Goal: Task Accomplishment & Management: Manage account settings

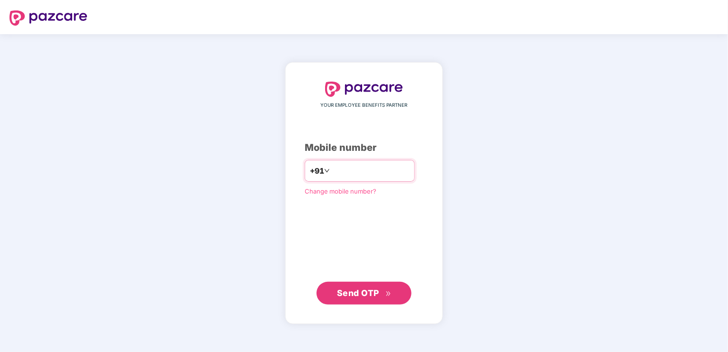
type input "**********"
click at [363, 299] on span "Send OTP" at bounding box center [364, 292] width 55 height 13
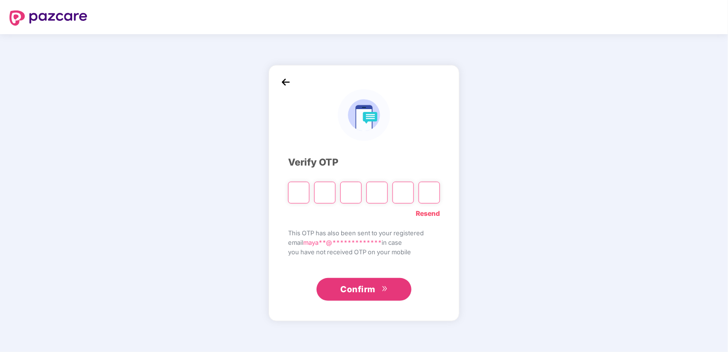
type input "*"
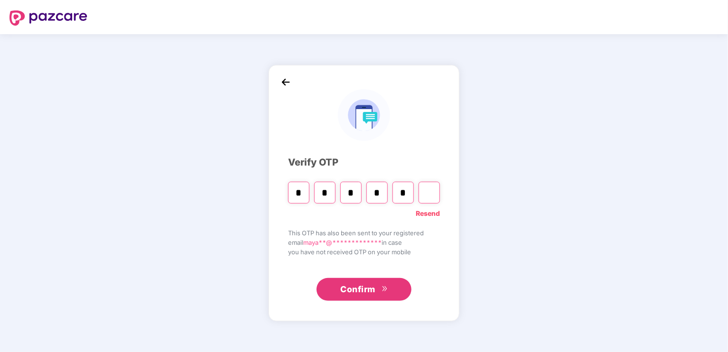
type input "*"
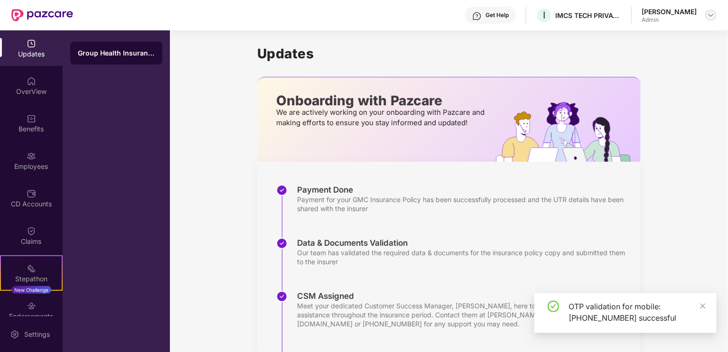
click at [707, 13] on img at bounding box center [711, 15] width 8 height 8
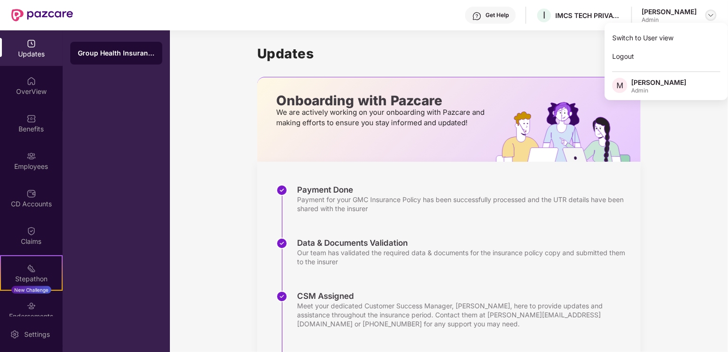
click at [710, 11] on img at bounding box center [711, 15] width 8 height 8
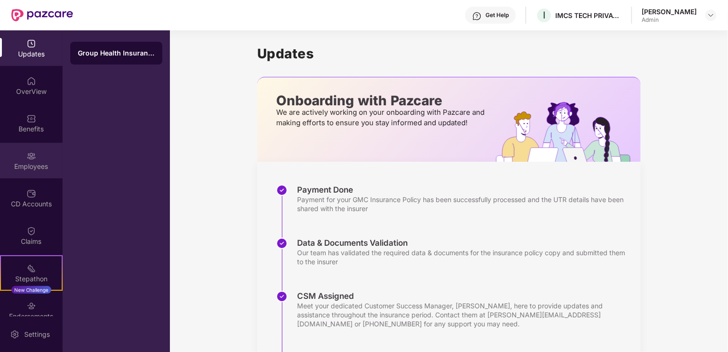
click at [27, 156] on img at bounding box center [31, 155] width 9 height 9
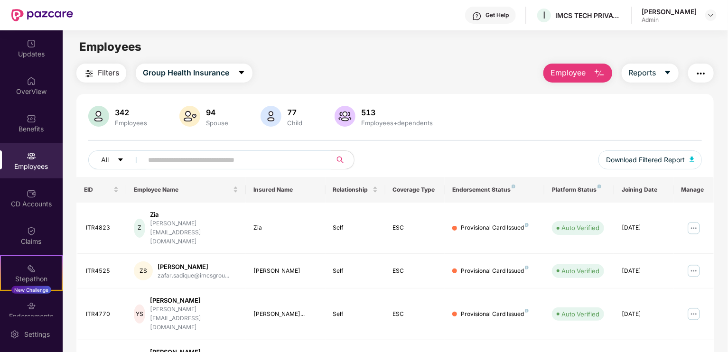
click at [707, 70] on button "button" at bounding box center [701, 73] width 26 height 19
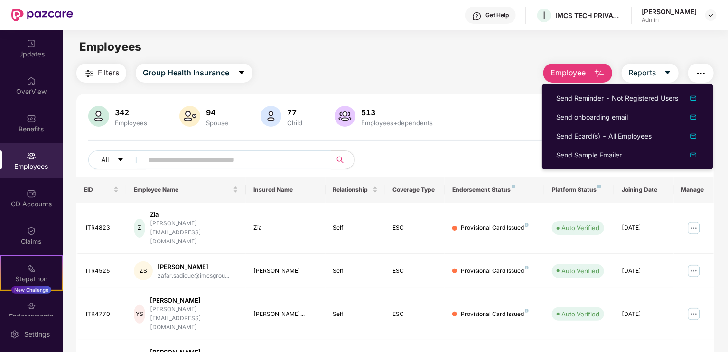
click at [482, 76] on div "Filters Group Health Insurance Employee Reports" at bounding box center [394, 73] width 637 height 19
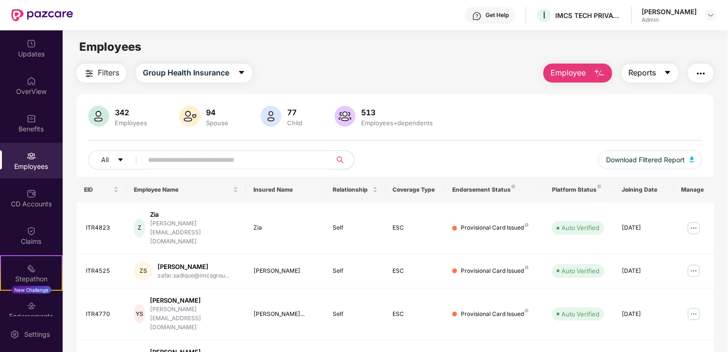
click at [654, 75] on span "Reports" at bounding box center [643, 73] width 28 height 12
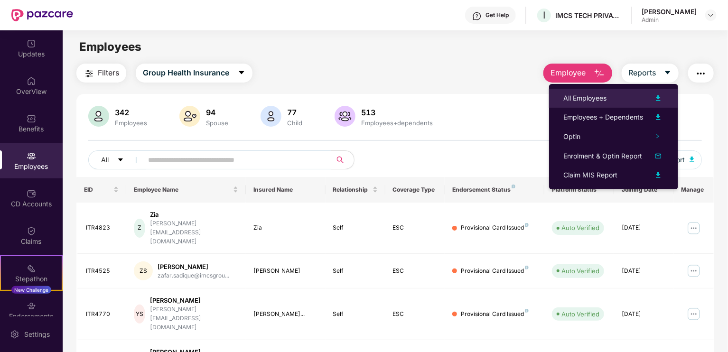
click at [659, 98] on img at bounding box center [658, 98] width 11 height 11
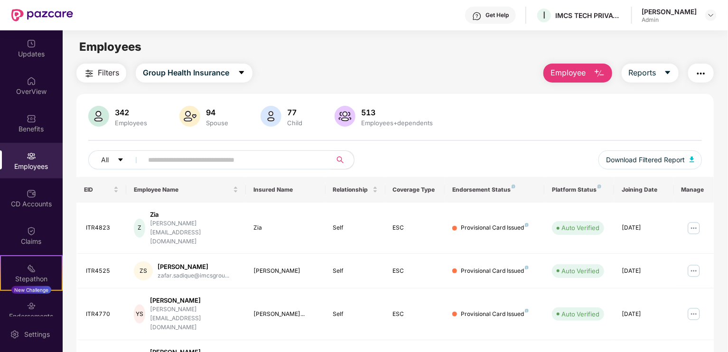
click at [702, 74] on img "button" at bounding box center [700, 73] width 11 height 11
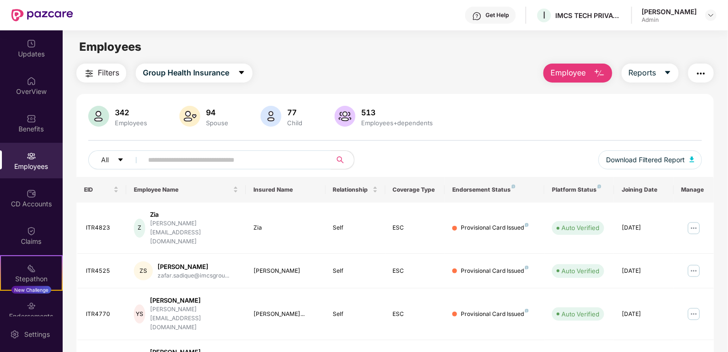
click at [366, 112] on div "513" at bounding box center [396, 112] width 75 height 9
click at [336, 115] on img at bounding box center [345, 116] width 21 height 21
click at [184, 75] on span "Group Health Insurance" at bounding box center [186, 73] width 86 height 12
click at [368, 70] on div "Filters Group Health Insurance Employee Reports" at bounding box center [394, 73] width 637 height 19
click at [33, 88] on div "OverView" at bounding box center [31, 91] width 63 height 9
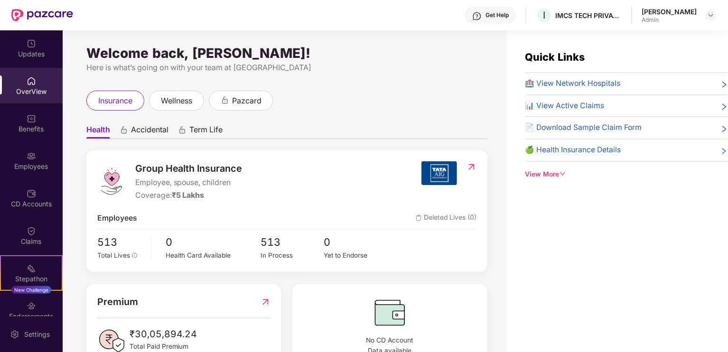
click at [562, 178] on div "View More" at bounding box center [626, 174] width 203 height 10
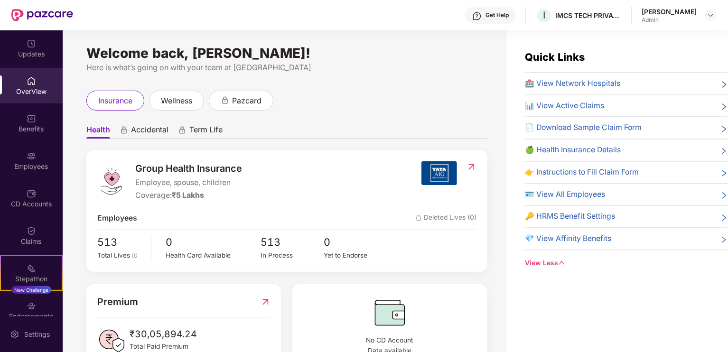
click at [578, 191] on span "🪪 View All Employees" at bounding box center [565, 195] width 80 height 12
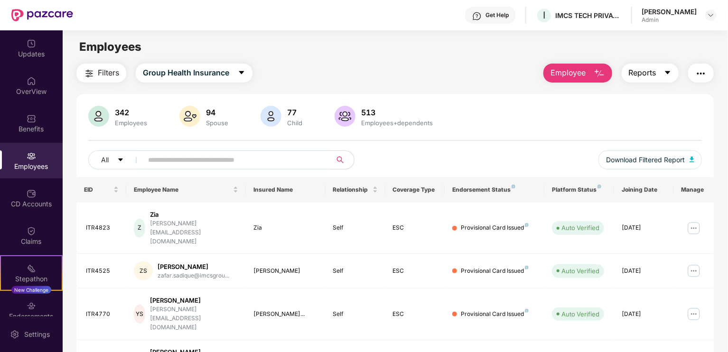
click at [661, 71] on button "Reports" at bounding box center [650, 73] width 57 height 19
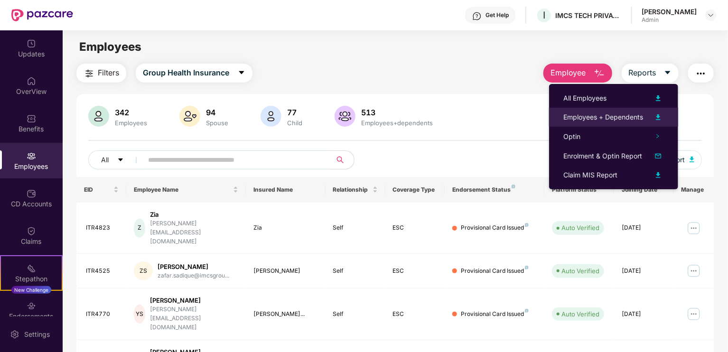
click at [656, 116] on img at bounding box center [658, 117] width 11 height 11
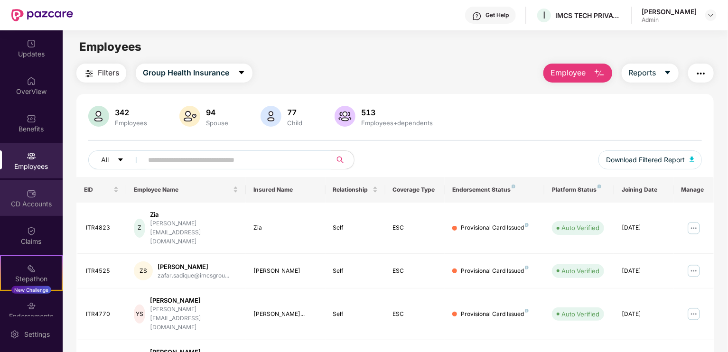
click at [19, 201] on div "CD Accounts" at bounding box center [31, 203] width 63 height 9
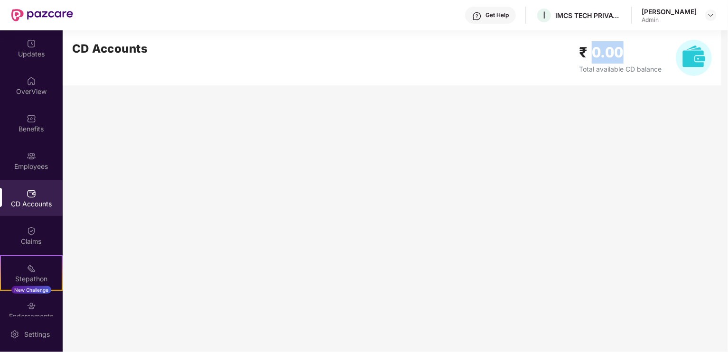
drag, startPoint x: 629, startPoint y: 52, endPoint x: 591, endPoint y: 54, distance: 37.5
click at [591, 54] on h2 "₹ 0.00" at bounding box center [620, 52] width 83 height 22
click at [561, 84] on div "CD Accounts ₹ 0.00 Total available CD balance" at bounding box center [392, 57] width 659 height 55
click at [43, 87] on div "OverView" at bounding box center [31, 91] width 63 height 9
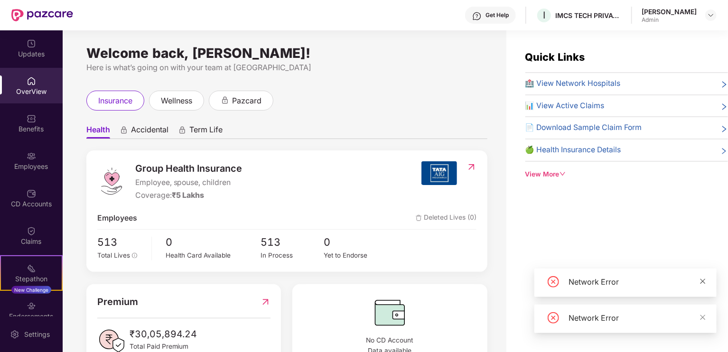
click at [703, 282] on icon "close" at bounding box center [703, 281] width 5 height 5
click at [703, 316] on icon "close" at bounding box center [703, 317] width 7 height 7
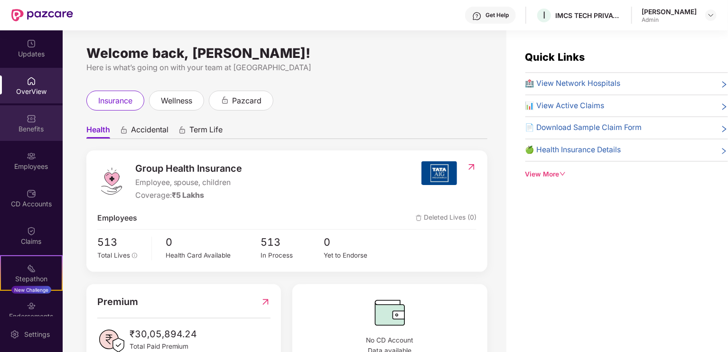
click at [38, 128] on div "Benefits" at bounding box center [31, 128] width 63 height 9
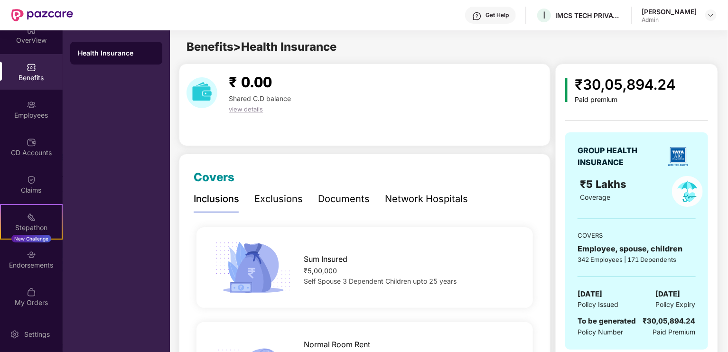
click at [650, 17] on div "Admin" at bounding box center [669, 20] width 55 height 8
click at [710, 16] on img at bounding box center [711, 15] width 8 height 8
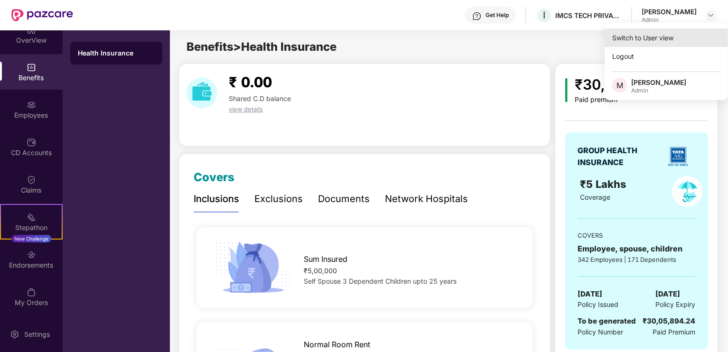
click at [647, 37] on div "Switch to User view" at bounding box center [666, 37] width 123 height 19
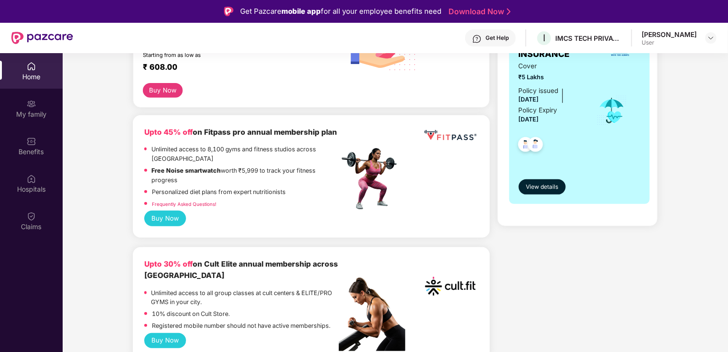
scroll to position [142, 0]
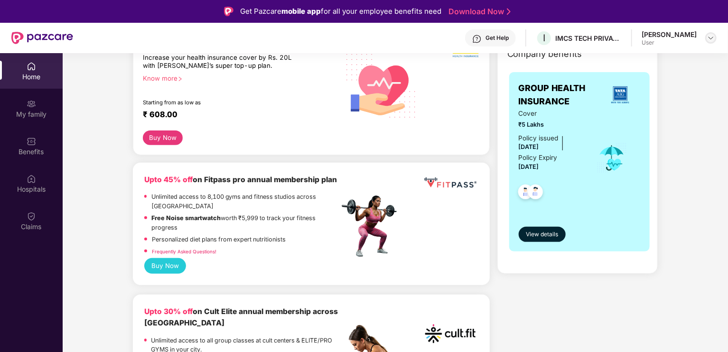
click at [712, 37] on img at bounding box center [711, 38] width 8 height 8
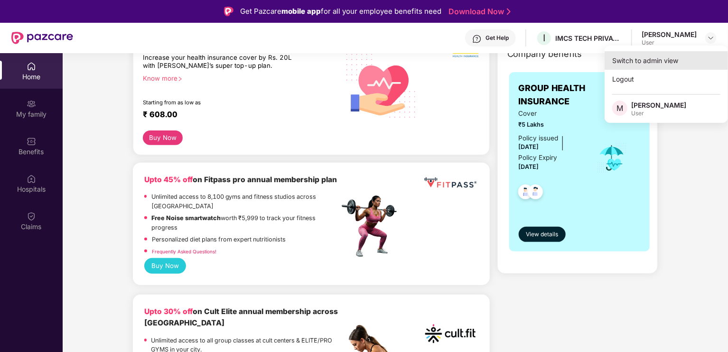
click at [653, 57] on div "Switch to admin view" at bounding box center [666, 60] width 123 height 19
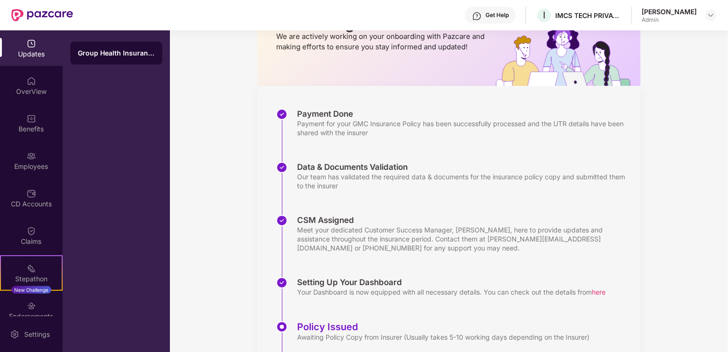
scroll to position [142, 0]
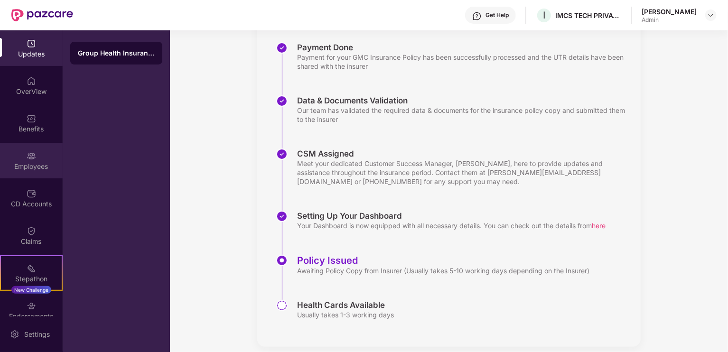
click at [19, 163] on div "Employees" at bounding box center [31, 166] width 63 height 9
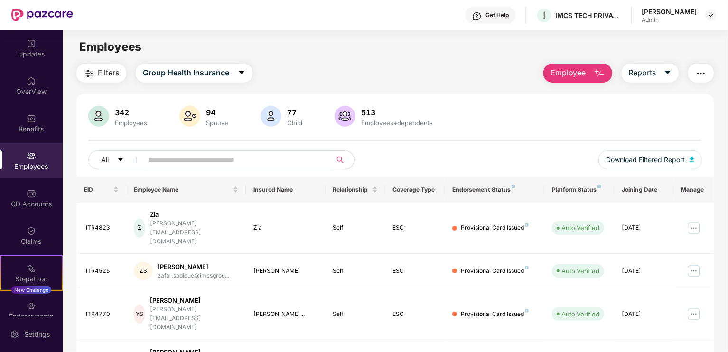
click at [585, 75] on span "Employee" at bounding box center [569, 73] width 36 height 12
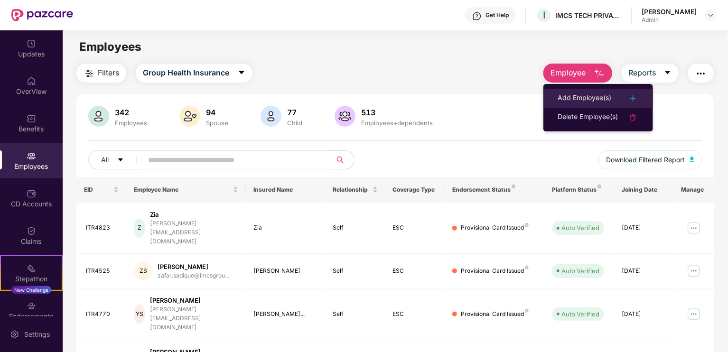
click at [585, 100] on div "Add Employee(s)" at bounding box center [585, 98] width 54 height 11
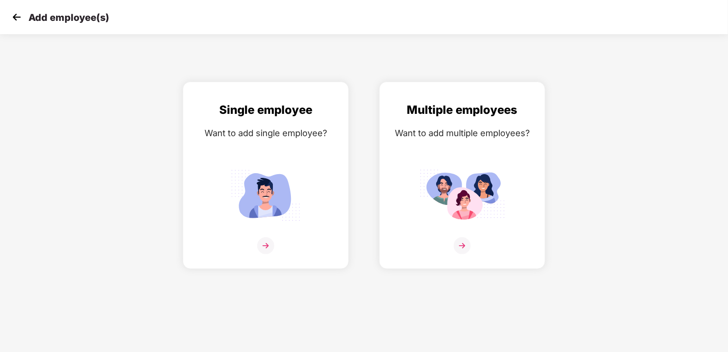
click at [15, 19] on img at bounding box center [16, 17] width 14 height 14
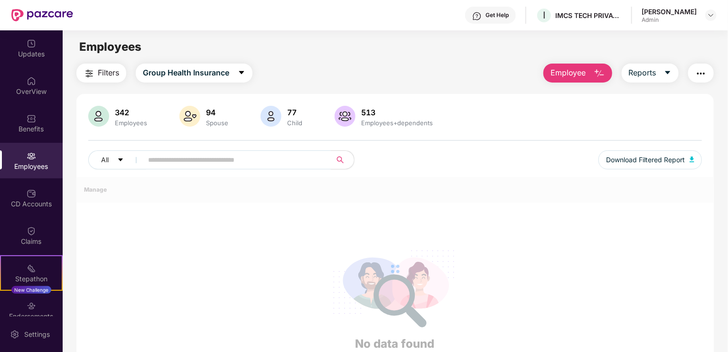
click at [566, 73] on span "Employee" at bounding box center [569, 73] width 36 height 12
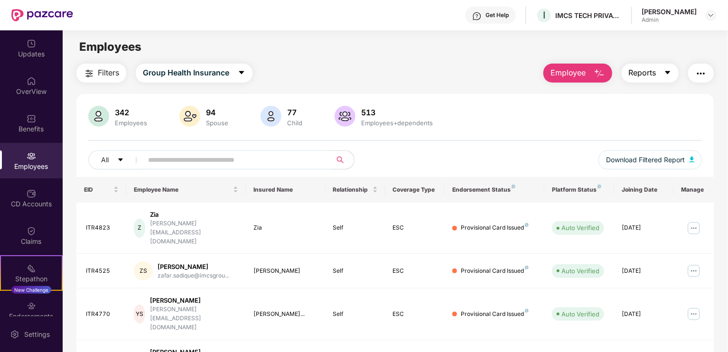
click at [634, 70] on span "Reports" at bounding box center [643, 73] width 28 height 12
click at [646, 68] on span "Reports" at bounding box center [643, 73] width 28 height 12
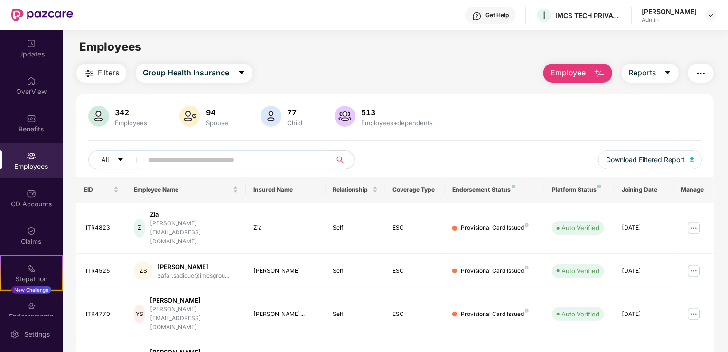
click at [570, 74] on span "Employee" at bounding box center [569, 73] width 36 height 12
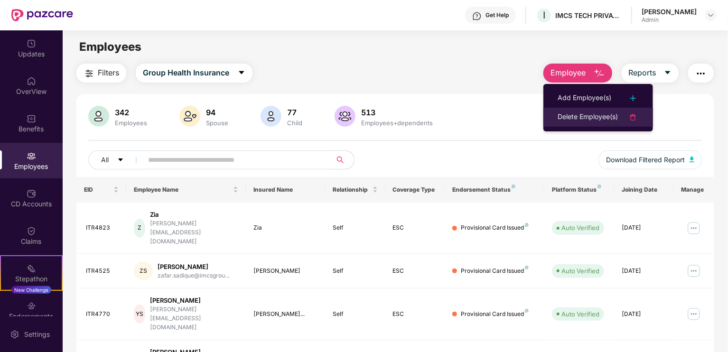
click at [571, 112] on div "Delete Employee(s)" at bounding box center [588, 117] width 60 height 11
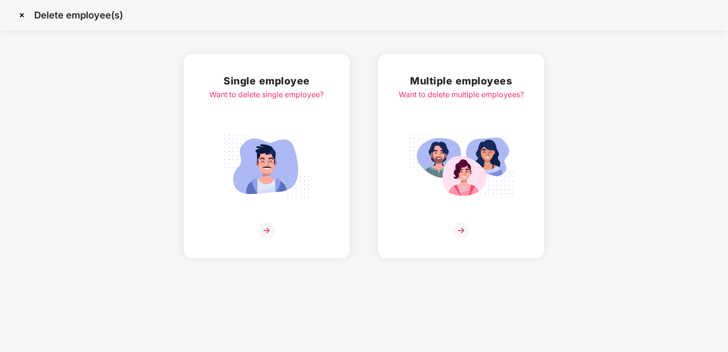
click at [459, 230] on img at bounding box center [461, 230] width 17 height 17
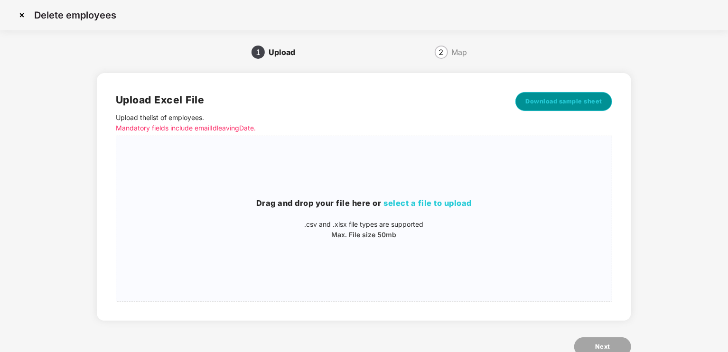
click at [540, 101] on span "Download sample sheet" at bounding box center [563, 101] width 77 height 9
click at [23, 16] on img at bounding box center [21, 15] width 15 height 15
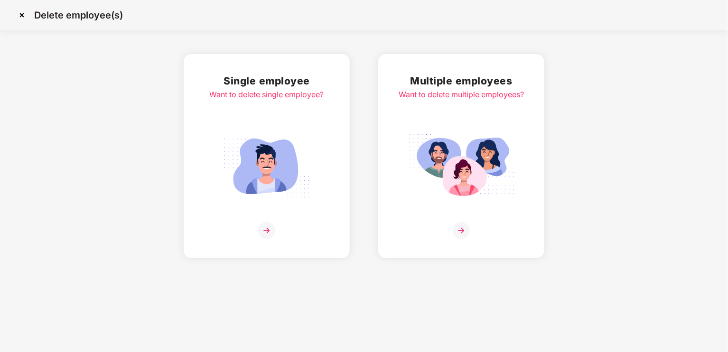
click at [19, 15] on img at bounding box center [21, 15] width 15 height 15
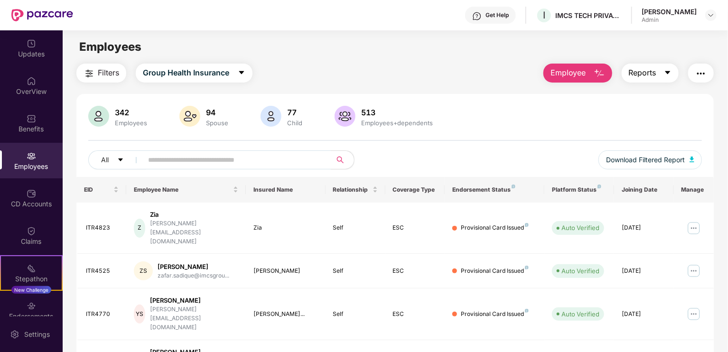
click at [647, 75] on span "Reports" at bounding box center [643, 73] width 28 height 12
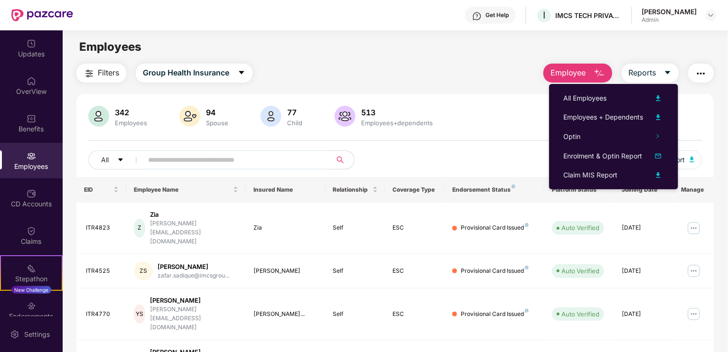
click at [576, 75] on span "Employee" at bounding box center [569, 73] width 36 height 12
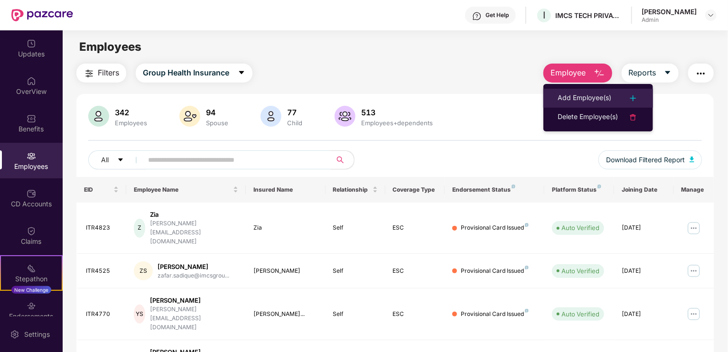
click at [574, 94] on div "Add Employee(s)" at bounding box center [585, 98] width 54 height 11
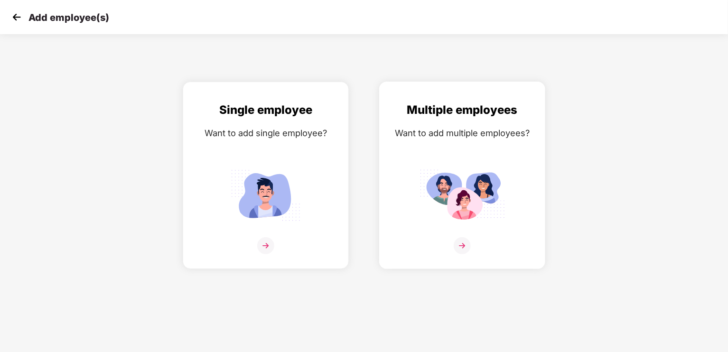
click at [468, 244] on img at bounding box center [462, 245] width 17 height 17
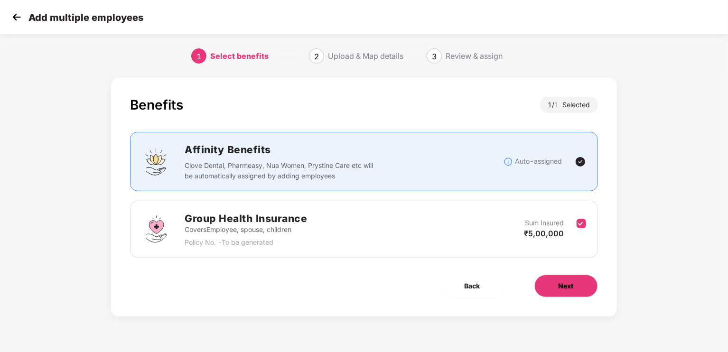
click at [556, 287] on button "Next" at bounding box center [566, 286] width 64 height 23
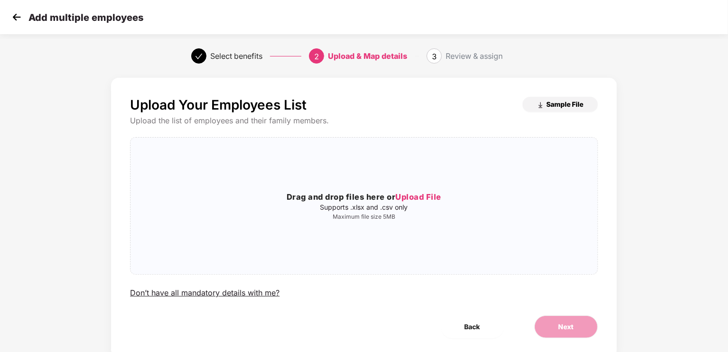
click at [570, 102] on span "Sample File" at bounding box center [565, 104] width 37 height 9
click at [16, 18] on img at bounding box center [16, 17] width 14 height 14
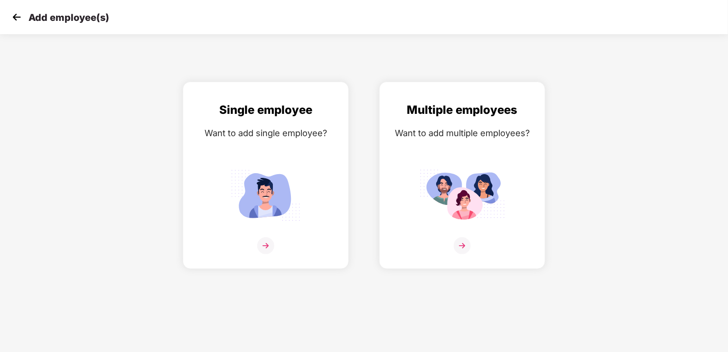
click at [19, 16] on img at bounding box center [16, 17] width 14 height 14
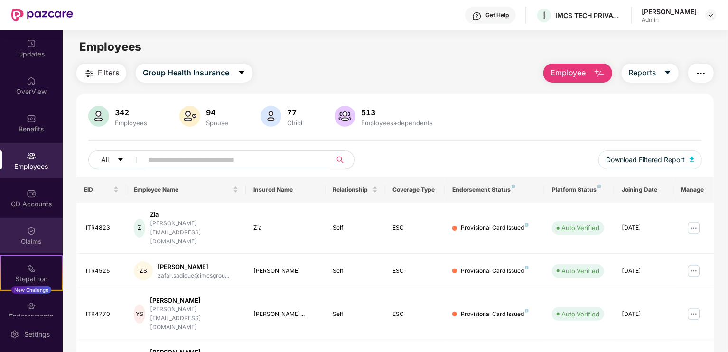
click at [27, 237] on div "Claims" at bounding box center [31, 241] width 63 height 9
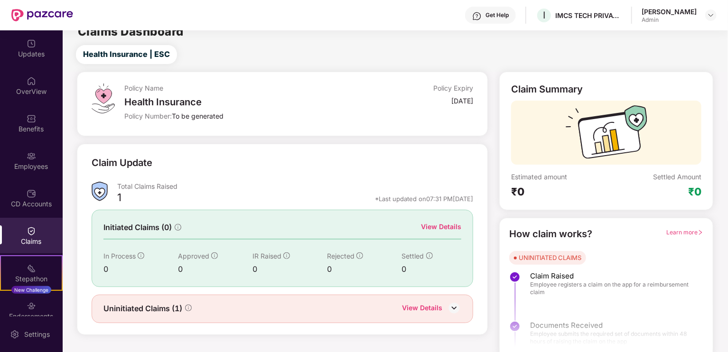
scroll to position [19, 0]
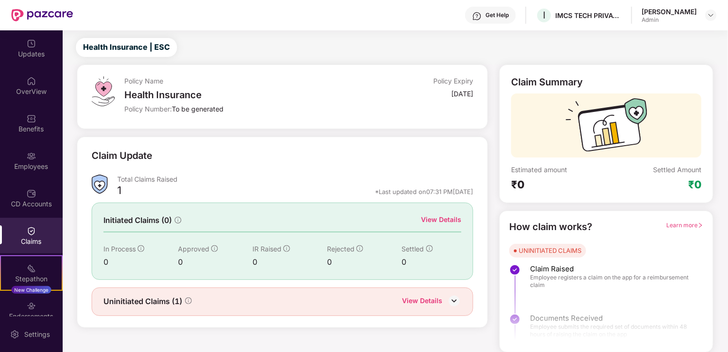
click at [457, 301] on img at bounding box center [454, 301] width 14 height 14
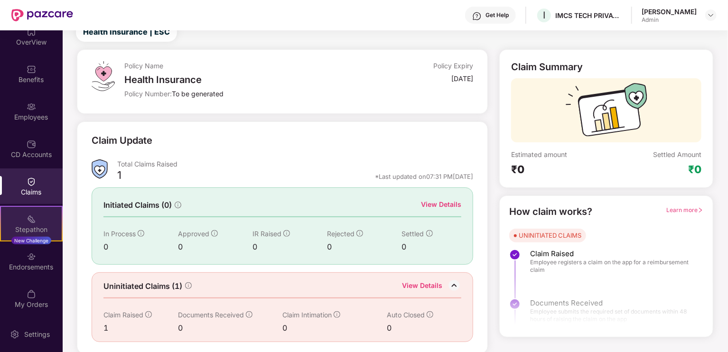
scroll to position [51, 0]
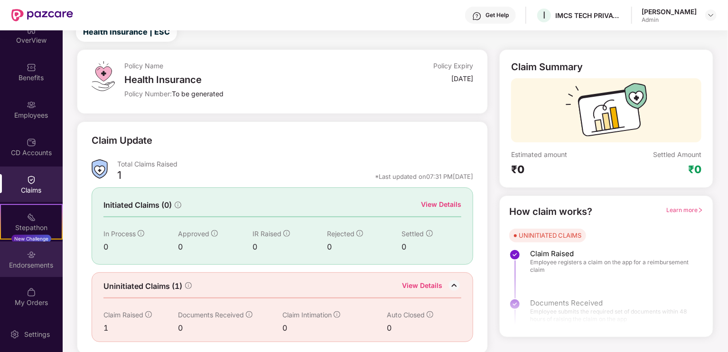
click at [30, 263] on div "Endorsements" at bounding box center [31, 265] width 63 height 9
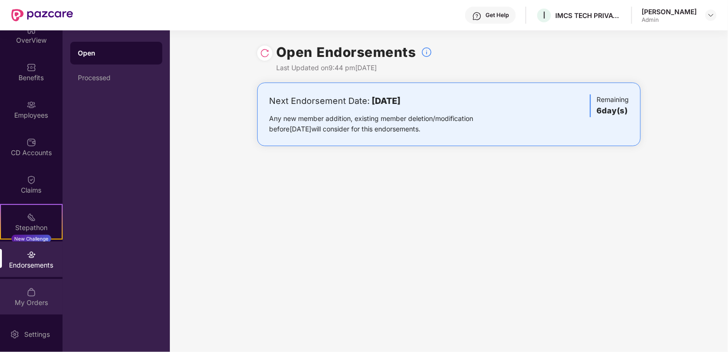
click at [18, 300] on div "My Orders" at bounding box center [31, 302] width 63 height 9
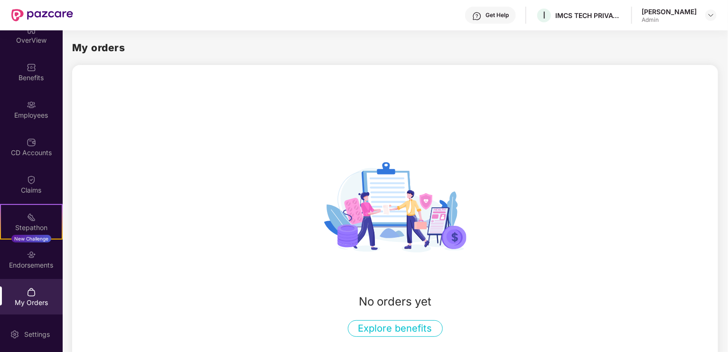
scroll to position [56, 0]
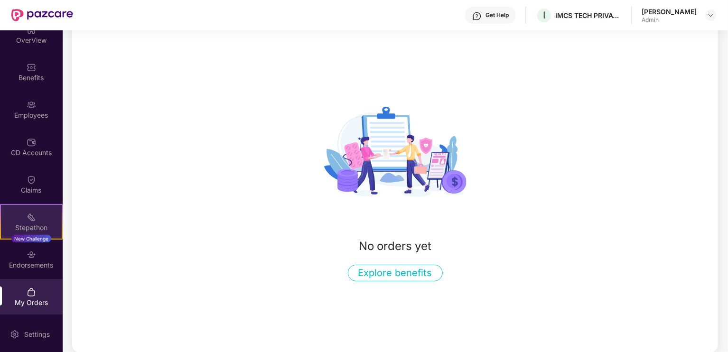
click at [27, 221] on img at bounding box center [31, 217] width 9 height 9
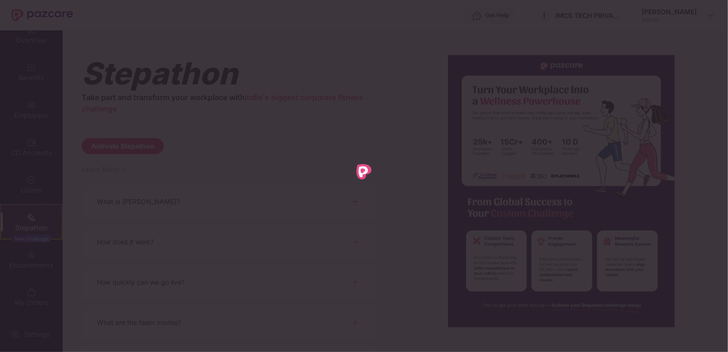
scroll to position [0, 0]
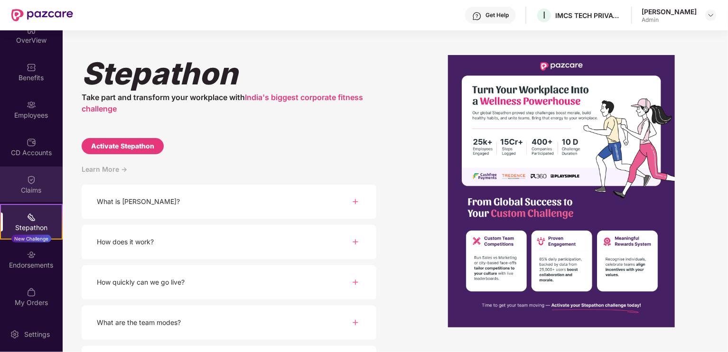
click at [18, 190] on div "Claims" at bounding box center [31, 190] width 63 height 9
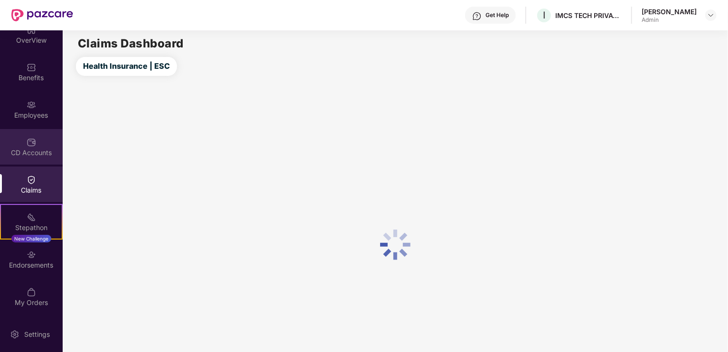
click at [22, 150] on div "CD Accounts" at bounding box center [31, 152] width 63 height 9
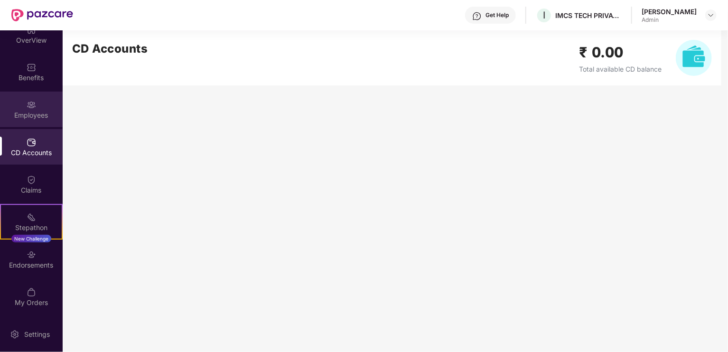
click at [35, 119] on div "Employees" at bounding box center [31, 115] width 63 height 9
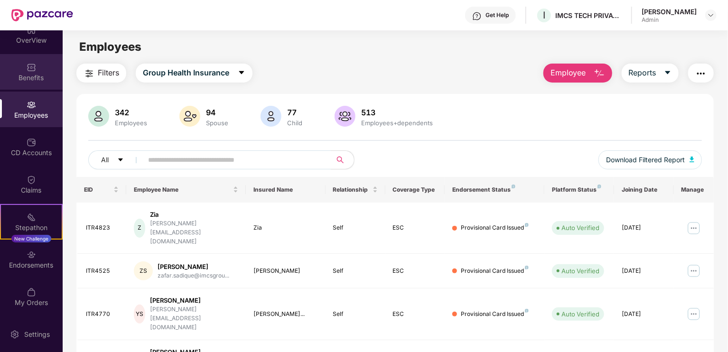
click at [22, 78] on div "Benefits" at bounding box center [31, 77] width 63 height 9
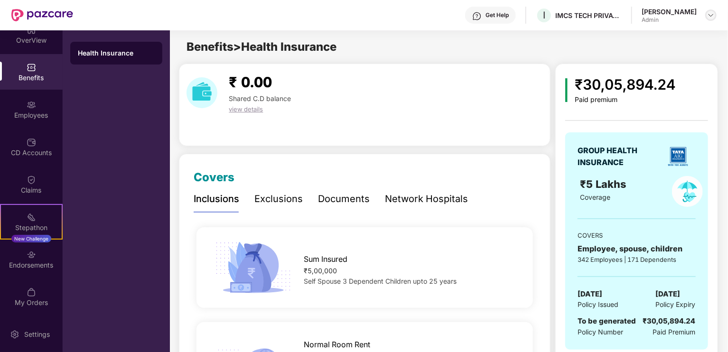
click at [708, 15] on img at bounding box center [711, 15] width 8 height 8
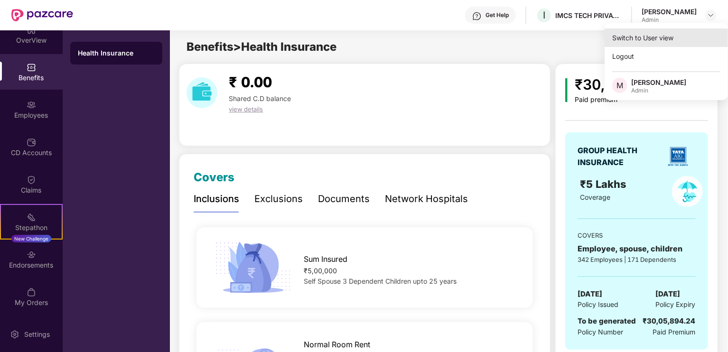
click at [666, 41] on div "Switch to User view" at bounding box center [666, 37] width 123 height 19
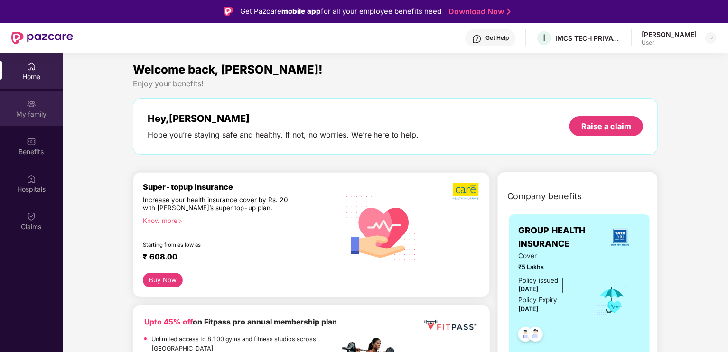
click at [21, 115] on div "My family" at bounding box center [31, 114] width 63 height 9
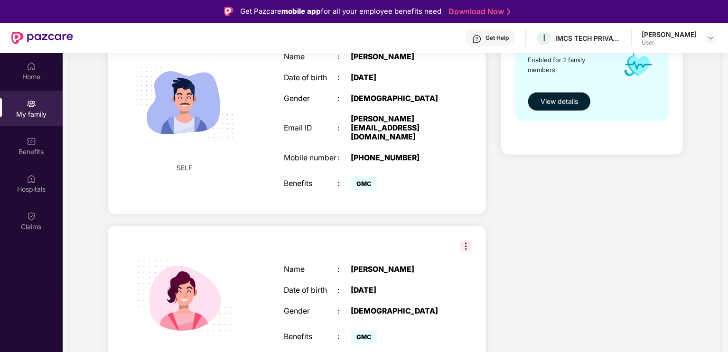
scroll to position [190, 0]
click at [712, 41] on img at bounding box center [711, 38] width 8 height 8
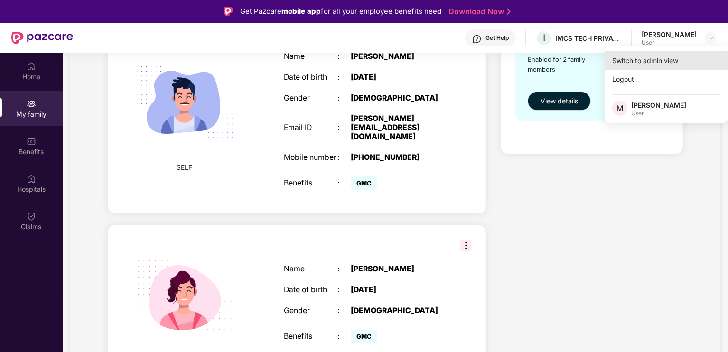
click at [680, 63] on div "Switch to admin view" at bounding box center [666, 60] width 123 height 19
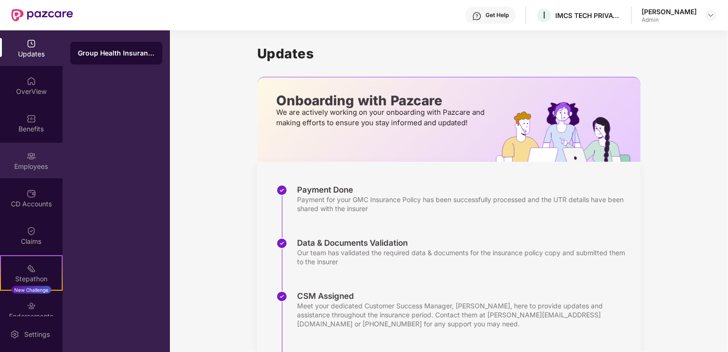
click at [32, 159] on img at bounding box center [31, 155] width 9 height 9
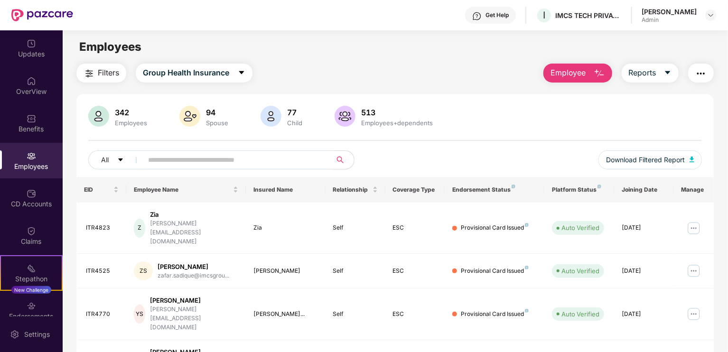
click at [183, 162] on input "text" at bounding box center [233, 160] width 170 height 14
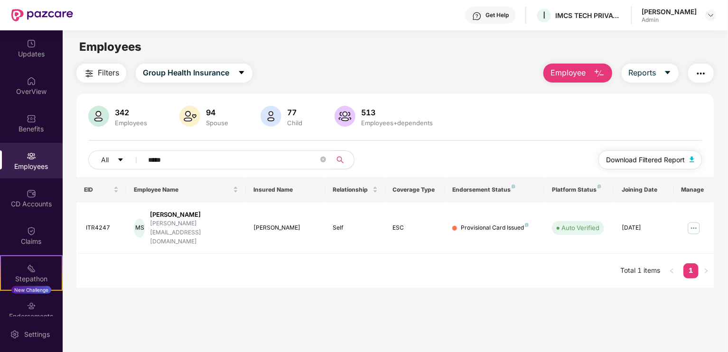
type input "*****"
click at [694, 224] on img at bounding box center [693, 228] width 15 height 15
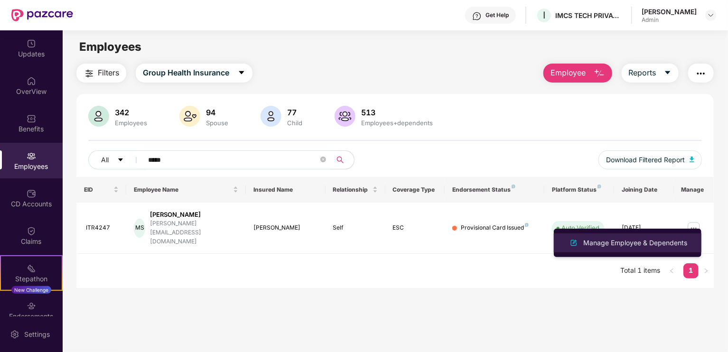
click at [627, 249] on li "Manage Employee & Dependents" at bounding box center [628, 243] width 148 height 19
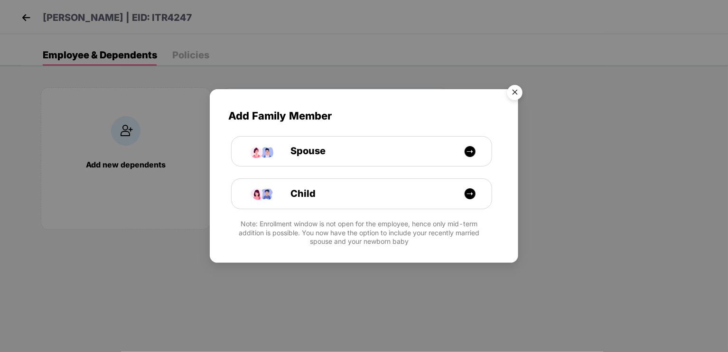
click at [514, 90] on img "Close" at bounding box center [515, 94] width 27 height 27
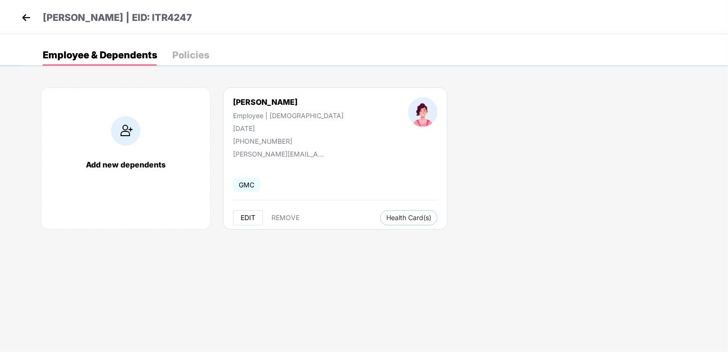
click at [246, 218] on span "EDIT" at bounding box center [248, 218] width 15 height 8
select select "******"
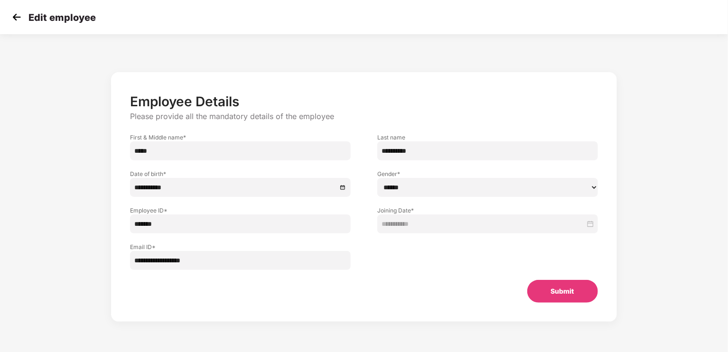
drag, startPoint x: 456, startPoint y: 153, endPoint x: 338, endPoint y: 153, distance: 117.7
click at [338, 153] on div "**********" at bounding box center [364, 142] width 494 height 37
click at [15, 16] on img at bounding box center [16, 17] width 14 height 14
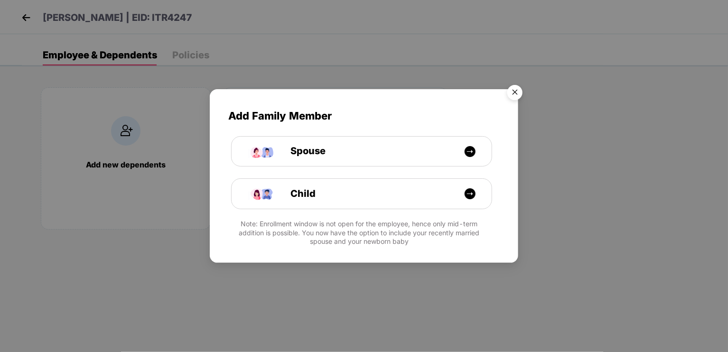
click at [514, 93] on img "Close" at bounding box center [515, 94] width 27 height 27
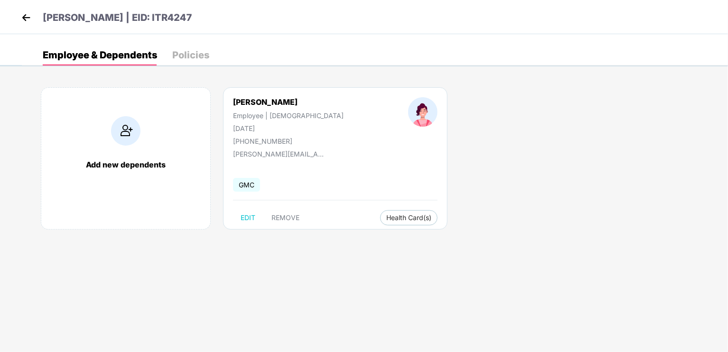
click at [23, 17] on img at bounding box center [26, 17] width 14 height 14
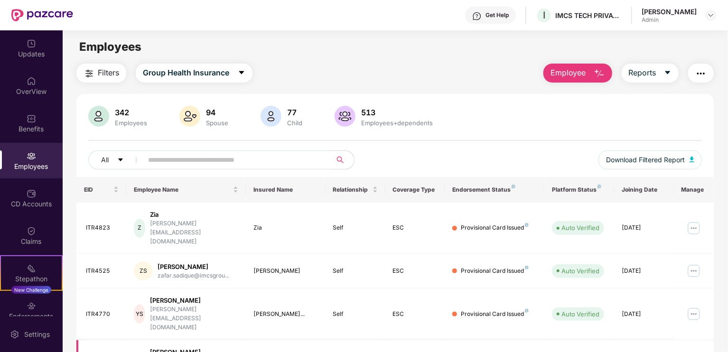
scroll to position [0, 0]
click at [177, 161] on input "text" at bounding box center [233, 160] width 170 height 14
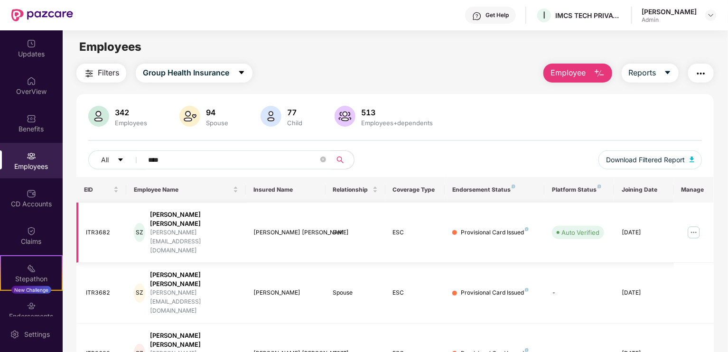
type input "****"
click at [696, 225] on img at bounding box center [693, 232] width 15 height 15
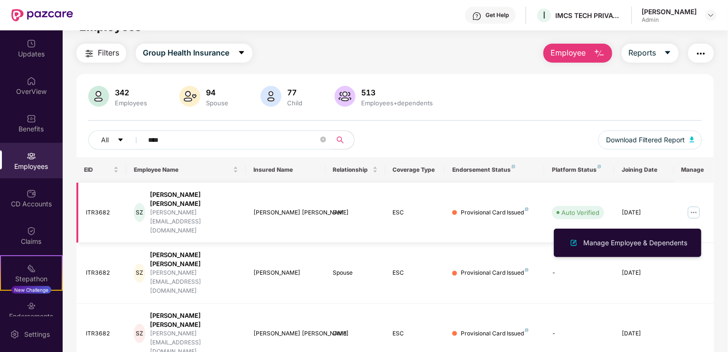
scroll to position [30, 0]
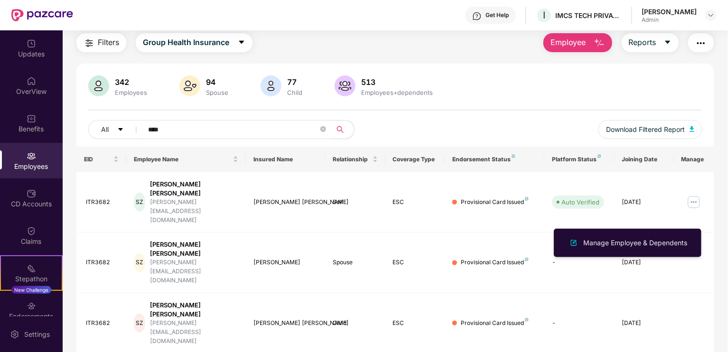
click at [313, 328] on div "EID Employee Name Insured Name Relationship Coverage Type Endorsement Status Pl…" at bounding box center [394, 298] width 637 height 302
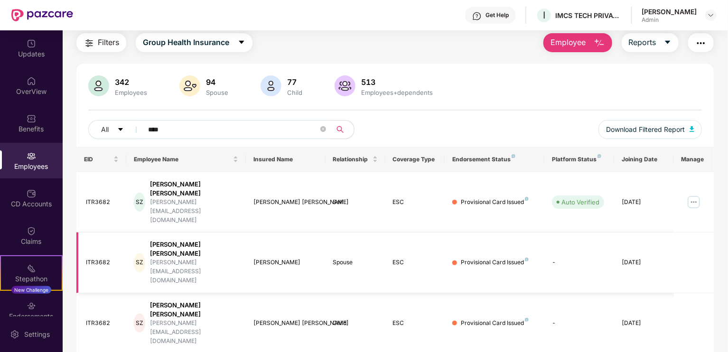
scroll to position [0, 0]
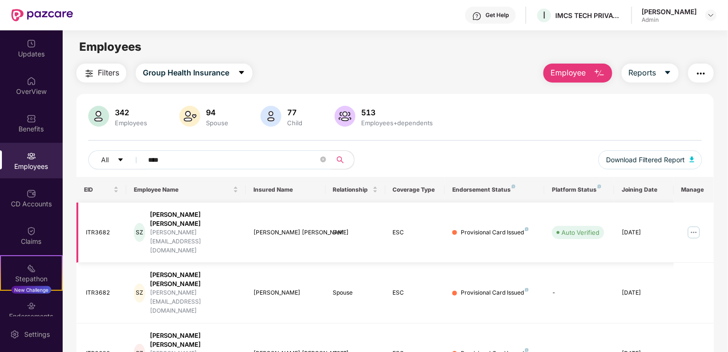
click at [695, 225] on img at bounding box center [693, 232] width 15 height 15
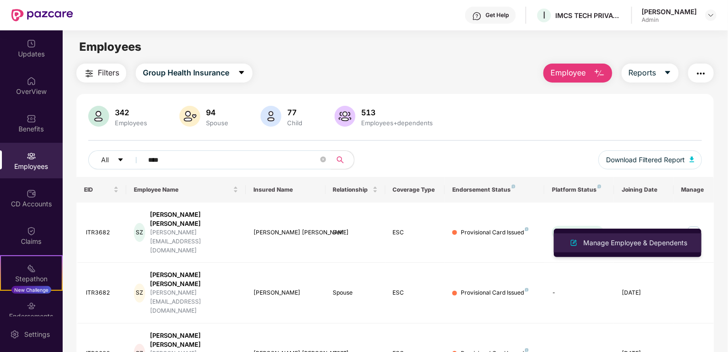
click at [657, 243] on div "Manage Employee & Dependents" at bounding box center [635, 243] width 108 height 10
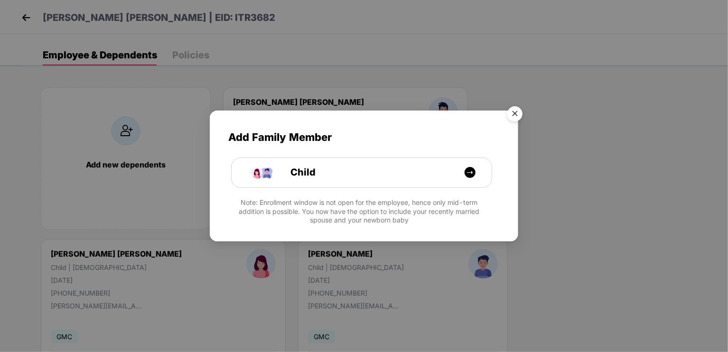
click at [516, 112] on img "Close" at bounding box center [515, 115] width 27 height 27
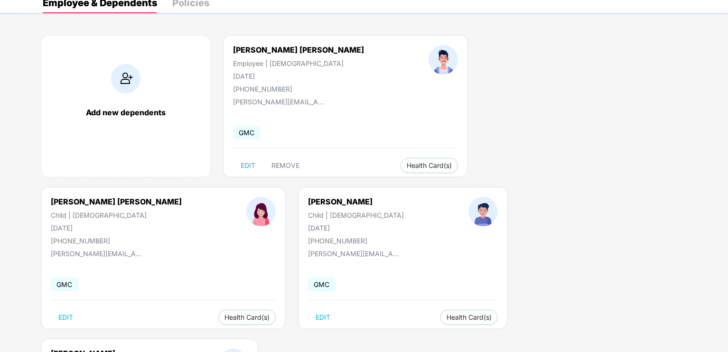
scroll to position [53, 0]
click at [316, 315] on span "EDIT" at bounding box center [323, 317] width 15 height 8
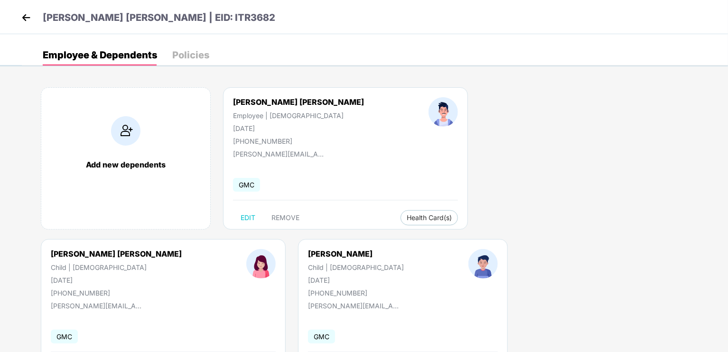
select select "*****"
select select "****"
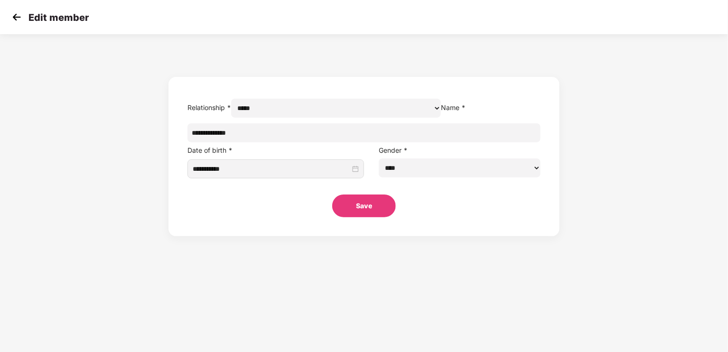
click at [15, 19] on img at bounding box center [16, 17] width 14 height 14
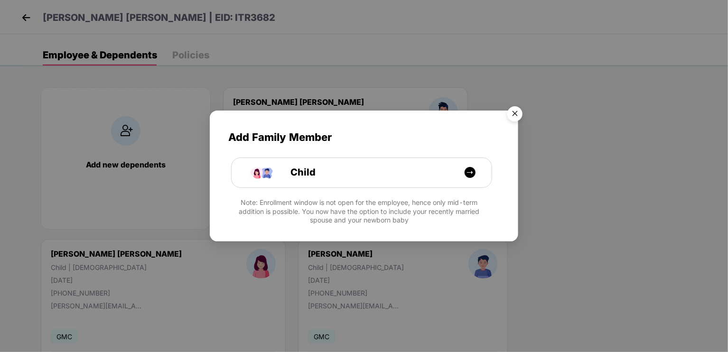
click at [513, 113] on img "Close" at bounding box center [515, 115] width 27 height 27
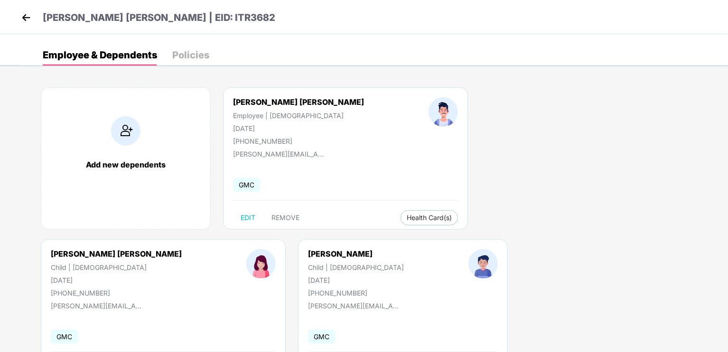
click at [24, 17] on img at bounding box center [26, 17] width 14 height 14
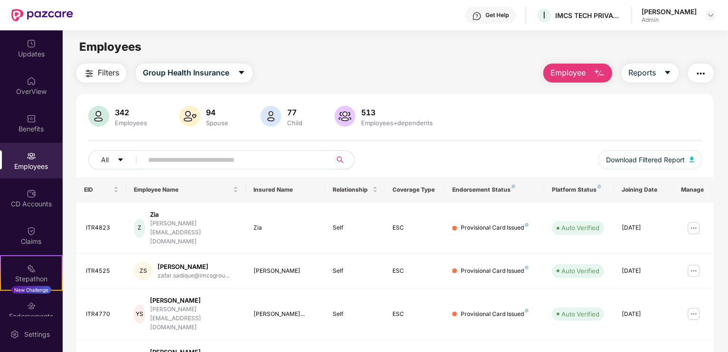
click at [243, 162] on input "text" at bounding box center [233, 160] width 170 height 14
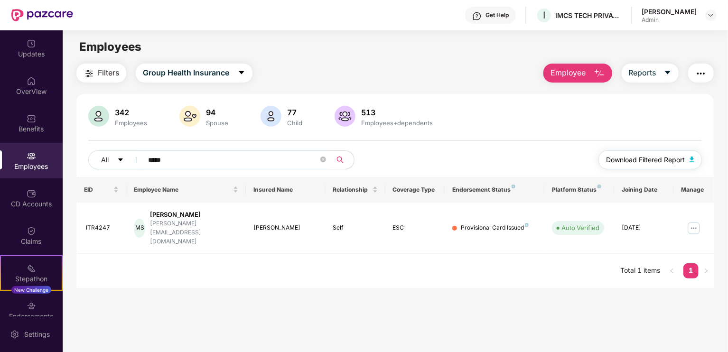
type input "*****"
click at [694, 222] on img at bounding box center [693, 228] width 15 height 15
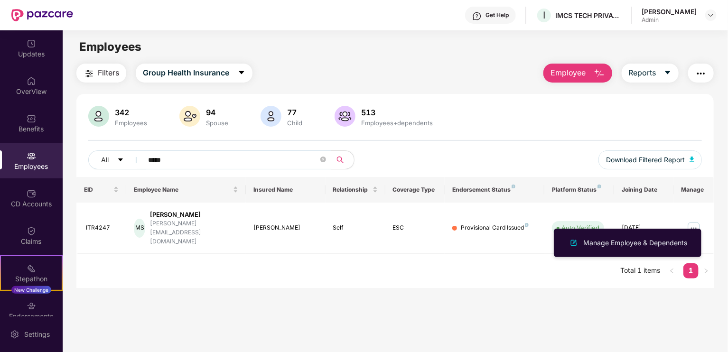
click at [478, 282] on main "Employees Filters Group Health Insurance Employee Reports 342 Employees 94 Spou…" at bounding box center [395, 206] width 665 height 352
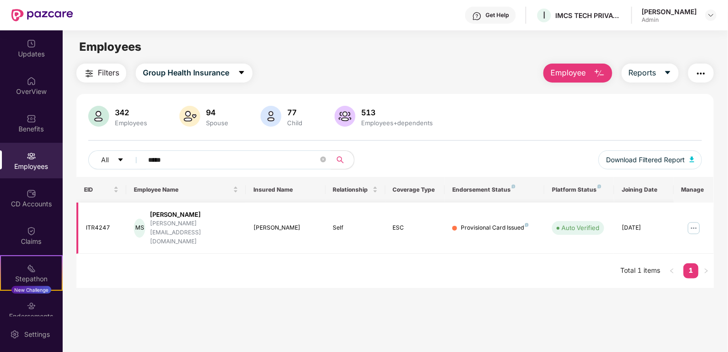
click at [184, 222] on div "mehak@imcsgroup.net" at bounding box center [194, 232] width 88 height 27
click at [106, 225] on td "ITR4247" at bounding box center [101, 229] width 50 height 52
click at [93, 224] on div "ITR4247" at bounding box center [102, 228] width 33 height 9
click at [697, 72] on img "button" at bounding box center [700, 73] width 11 height 11
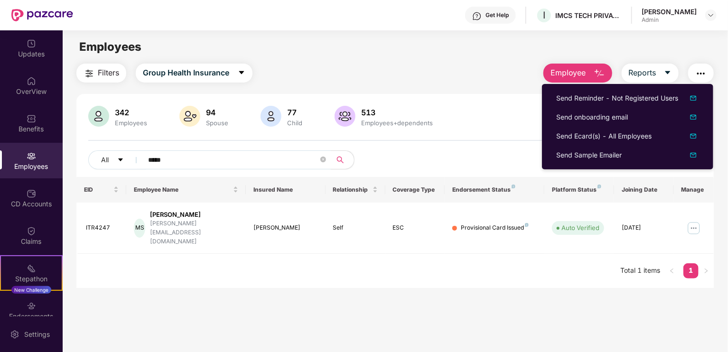
click at [504, 85] on div "Filters Group Health Insurance Employee Reports 342 Employees 94 Spouse 77 Chil…" at bounding box center [394, 176] width 637 height 225
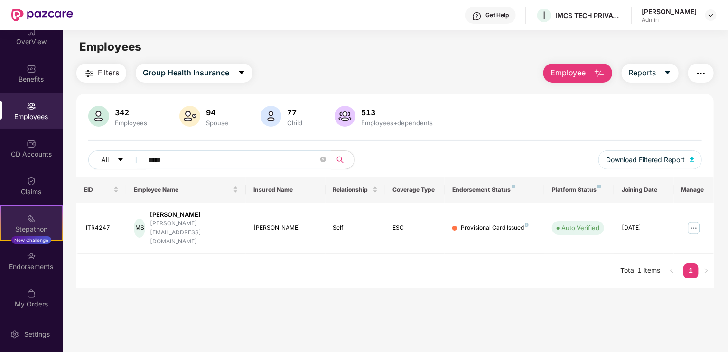
scroll to position [51, 0]
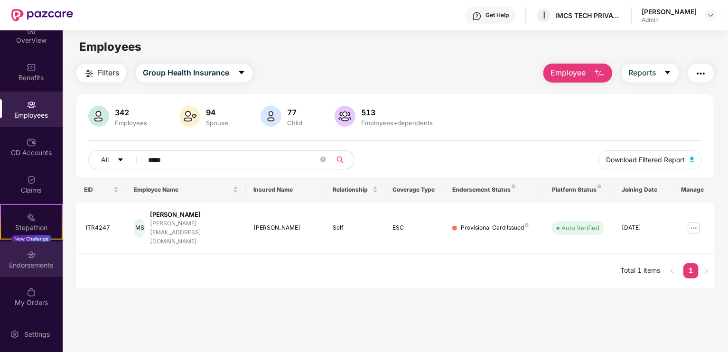
click at [30, 261] on div "Endorsements" at bounding box center [31, 265] width 63 height 9
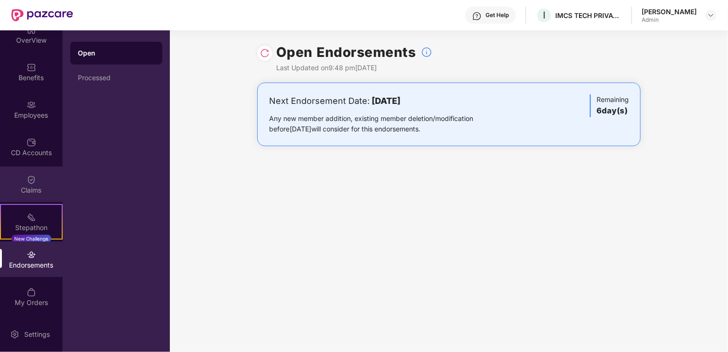
click at [27, 184] on img at bounding box center [31, 179] width 9 height 9
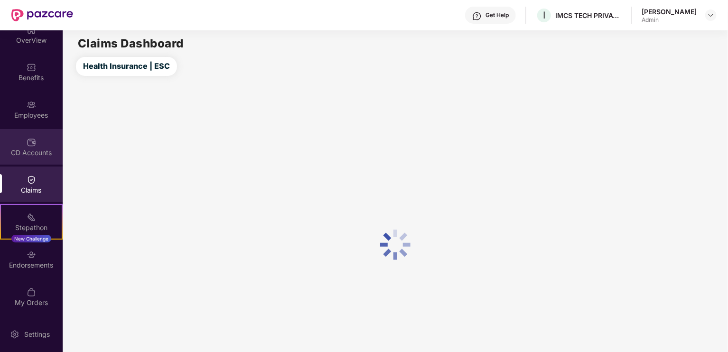
click at [27, 155] on div "CD Accounts" at bounding box center [31, 152] width 63 height 9
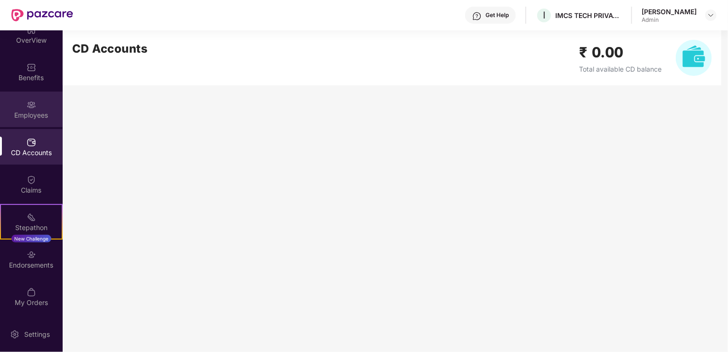
click at [26, 126] on div "Employees" at bounding box center [31, 110] width 63 height 36
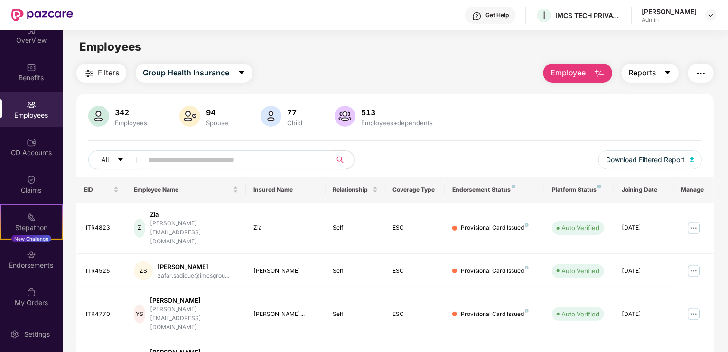
click at [662, 72] on button "Reports" at bounding box center [650, 73] width 57 height 19
click at [696, 76] on img "button" at bounding box center [700, 73] width 11 height 11
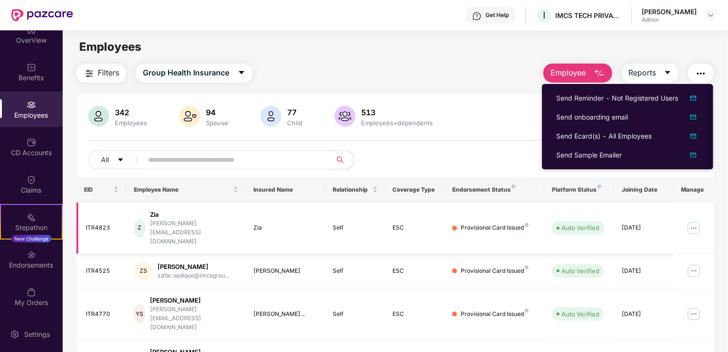
click at [142, 221] on div "Z" at bounding box center [139, 228] width 11 height 19
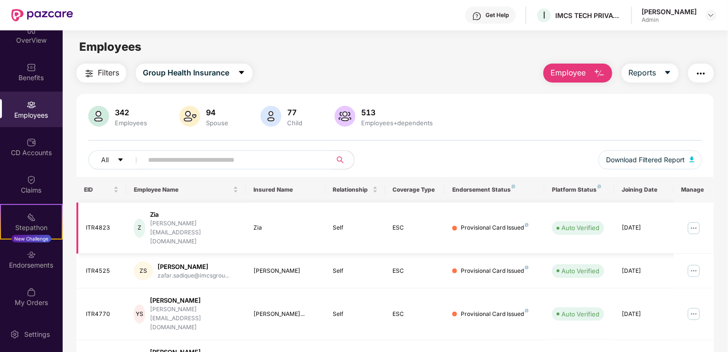
click at [90, 224] on div "ITR4823" at bounding box center [102, 228] width 33 height 9
click at [691, 221] on img at bounding box center [693, 228] width 15 height 15
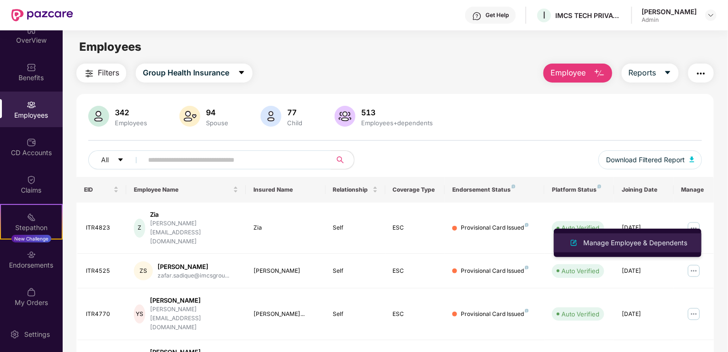
click at [657, 248] on div "Manage Employee & Dependents" at bounding box center [635, 243] width 108 height 10
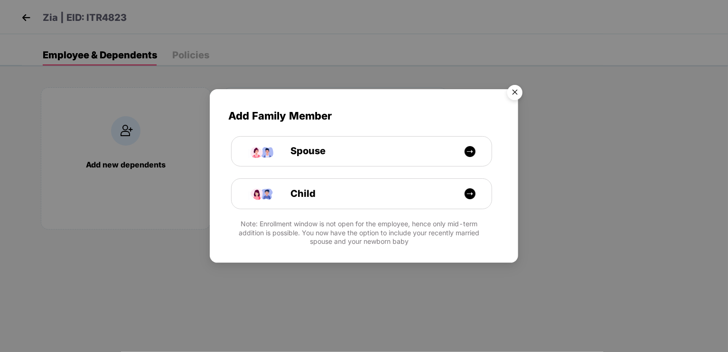
click at [516, 90] on img "Close" at bounding box center [515, 94] width 27 height 27
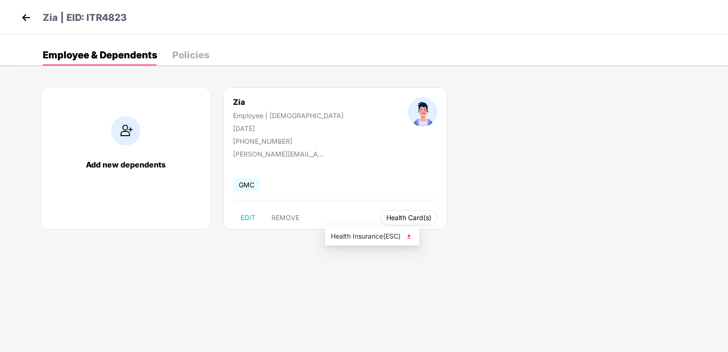
click at [386, 220] on span "Health Card(s)" at bounding box center [408, 217] width 45 height 5
click at [250, 219] on span "EDIT" at bounding box center [248, 218] width 15 height 8
select select "****"
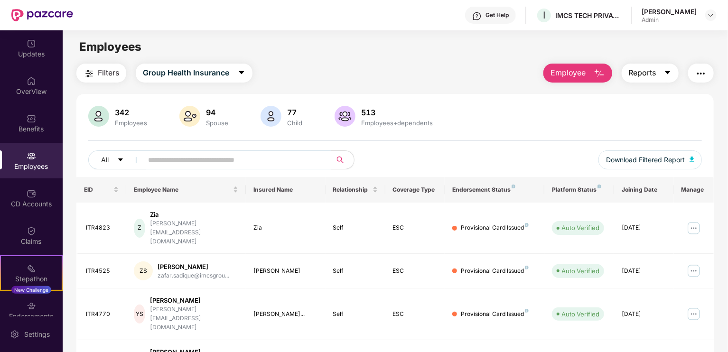
click at [657, 72] on button "Reports" at bounding box center [650, 73] width 57 height 19
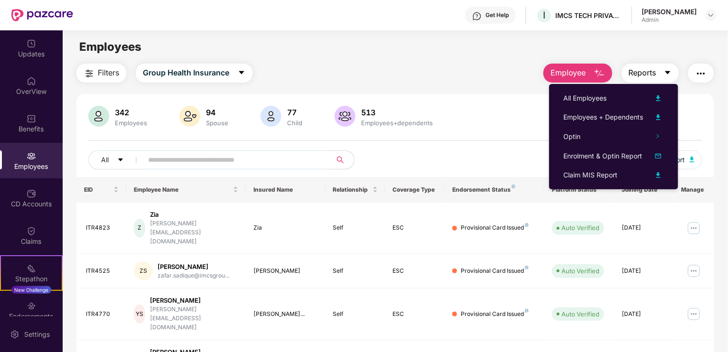
click at [657, 72] on button "Reports" at bounding box center [650, 73] width 57 height 19
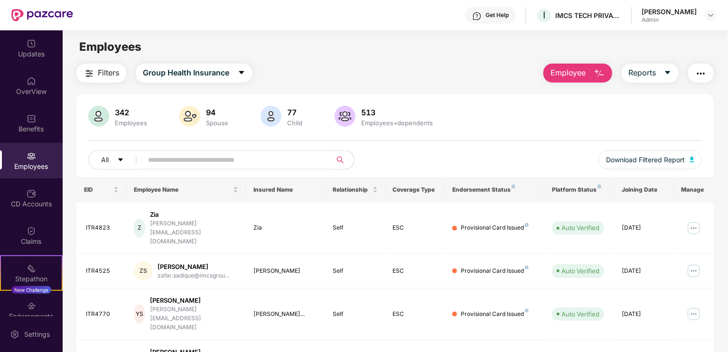
click at [234, 157] on input "text" at bounding box center [233, 160] width 170 height 14
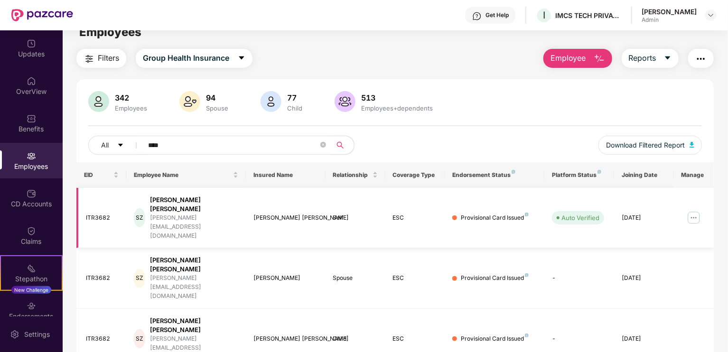
scroll to position [0, 0]
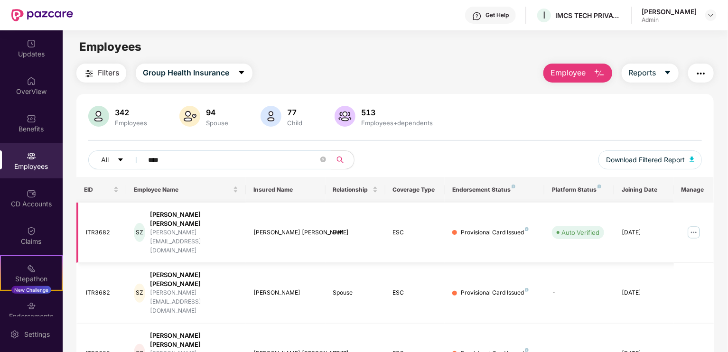
type input "****"
click at [690, 225] on img at bounding box center [693, 232] width 15 height 15
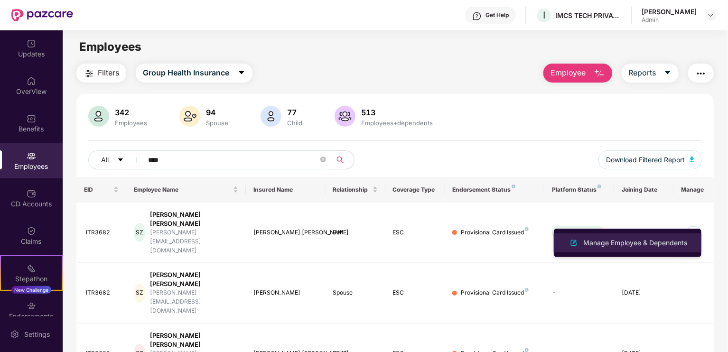
click at [656, 246] on div "Manage Employee & Dependents" at bounding box center [635, 243] width 108 height 10
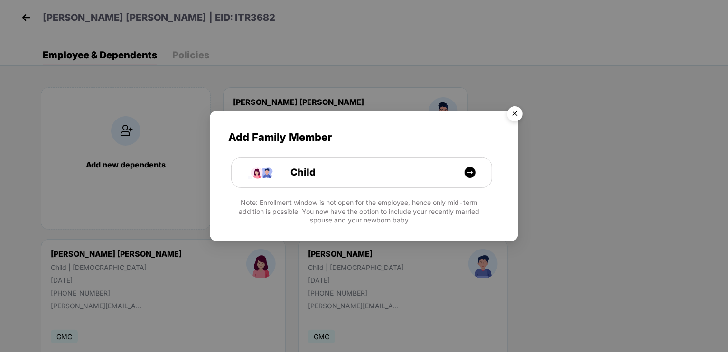
click at [518, 110] on img "Close" at bounding box center [515, 115] width 27 height 27
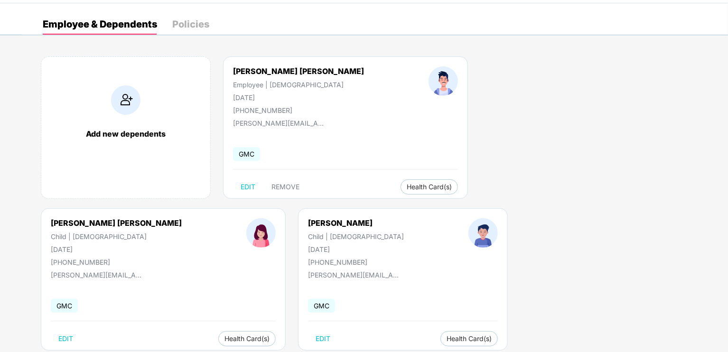
scroll to position [47, 0]
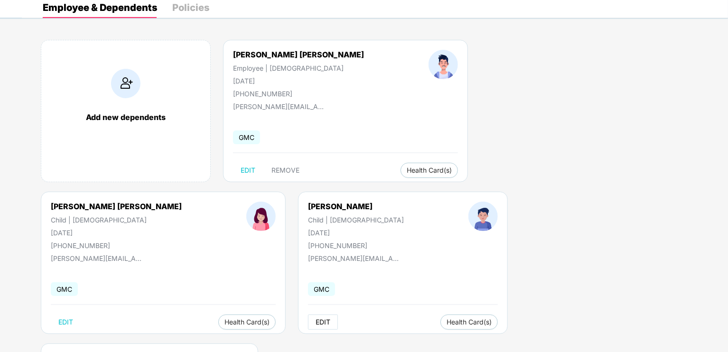
click at [308, 317] on button "EDIT" at bounding box center [323, 322] width 30 height 15
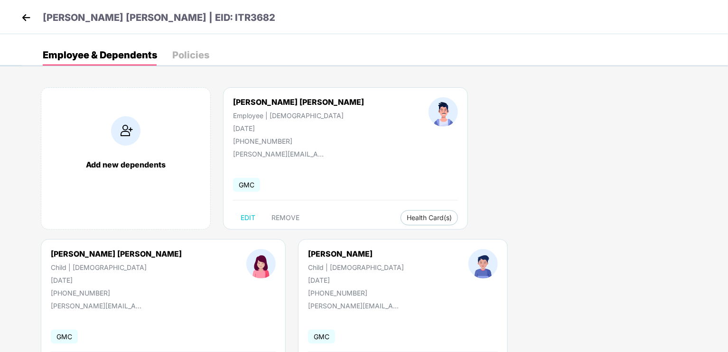
select select "*****"
select select "****"
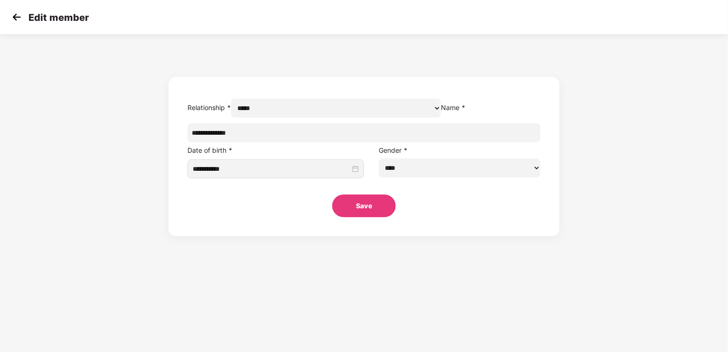
click at [15, 15] on img at bounding box center [16, 17] width 14 height 14
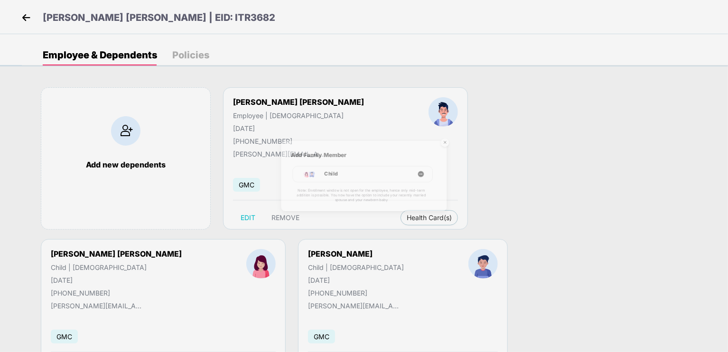
scroll to position [47, 0]
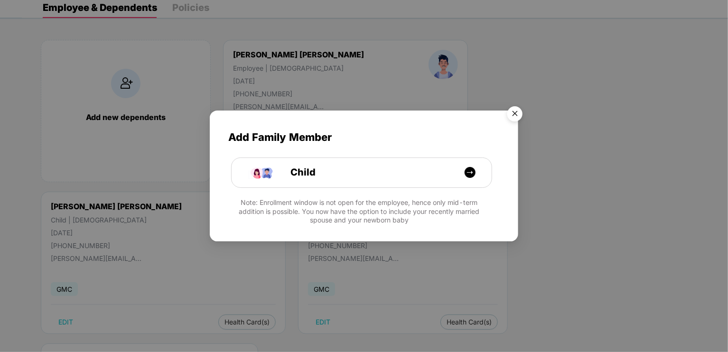
click at [513, 113] on img "Close" at bounding box center [515, 115] width 27 height 27
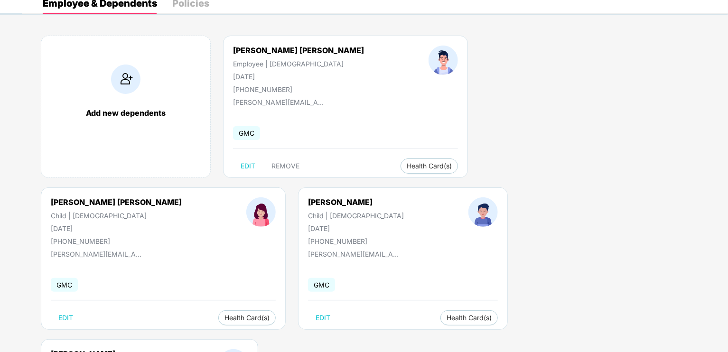
scroll to position [53, 0]
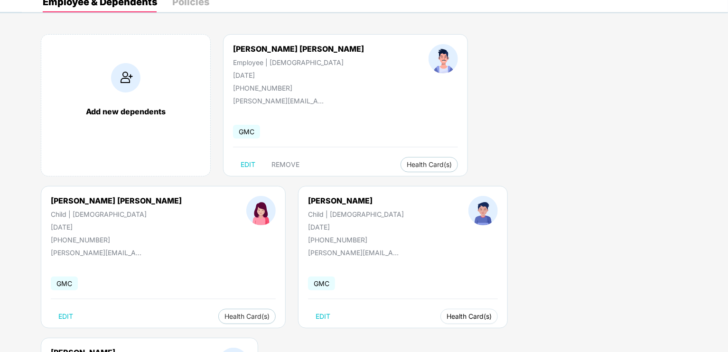
click at [447, 314] on span "Health Card(s)" at bounding box center [469, 316] width 45 height 5
click at [187, 334] on span "Health Insurance(ESC)" at bounding box center [190, 335] width 83 height 10
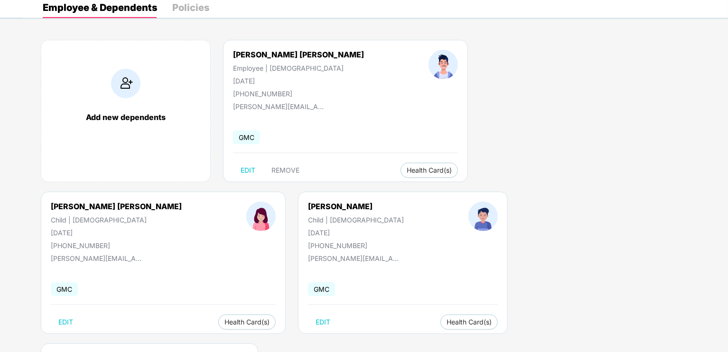
scroll to position [0, 0]
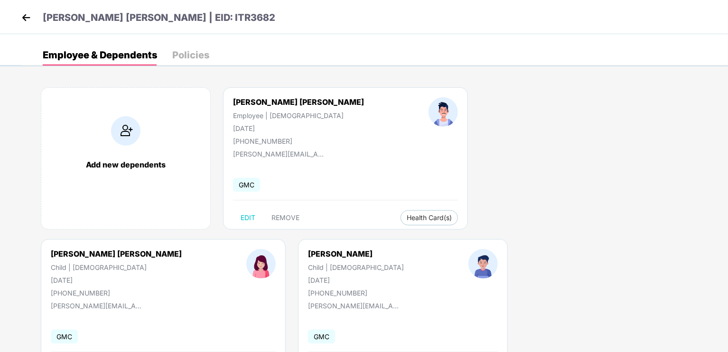
click at [22, 18] on img at bounding box center [26, 17] width 14 height 14
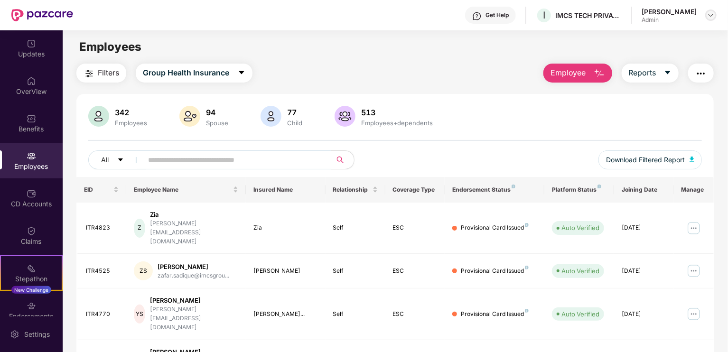
click at [707, 12] on img at bounding box center [711, 15] width 8 height 8
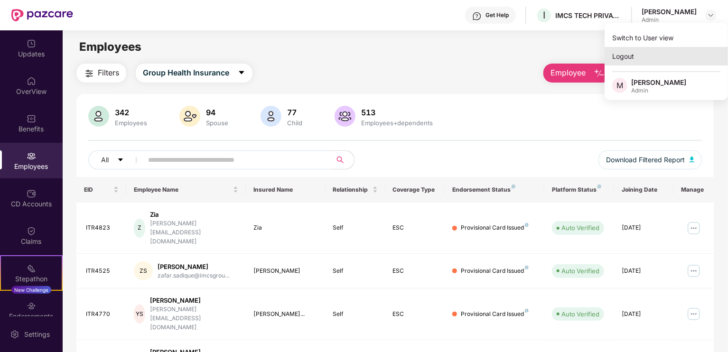
click at [634, 55] on div "Logout" at bounding box center [666, 56] width 123 height 19
